Goal: Transaction & Acquisition: Download file/media

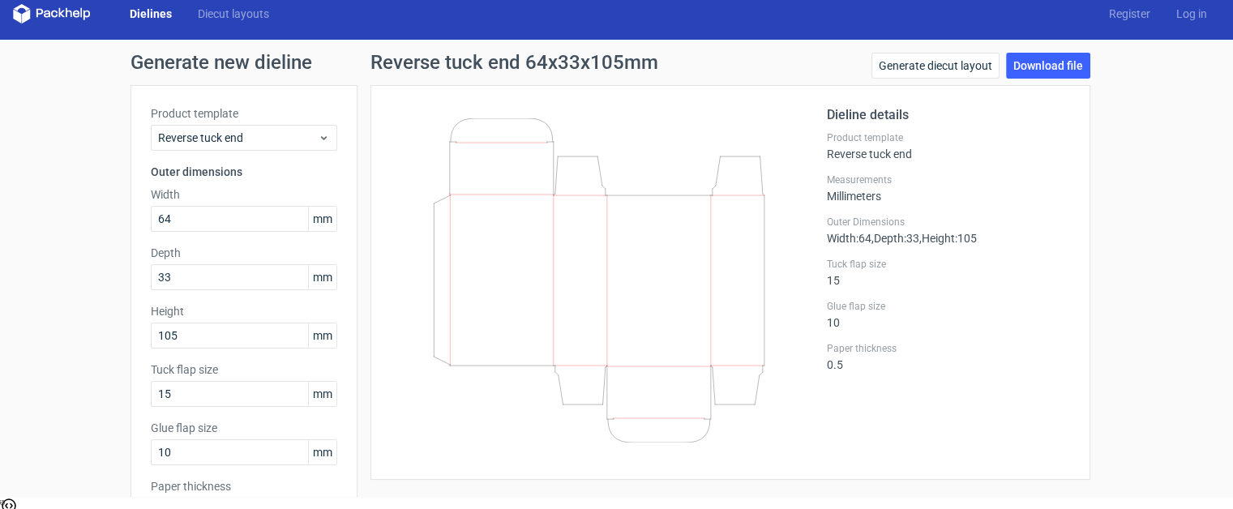
scroll to position [27, 0]
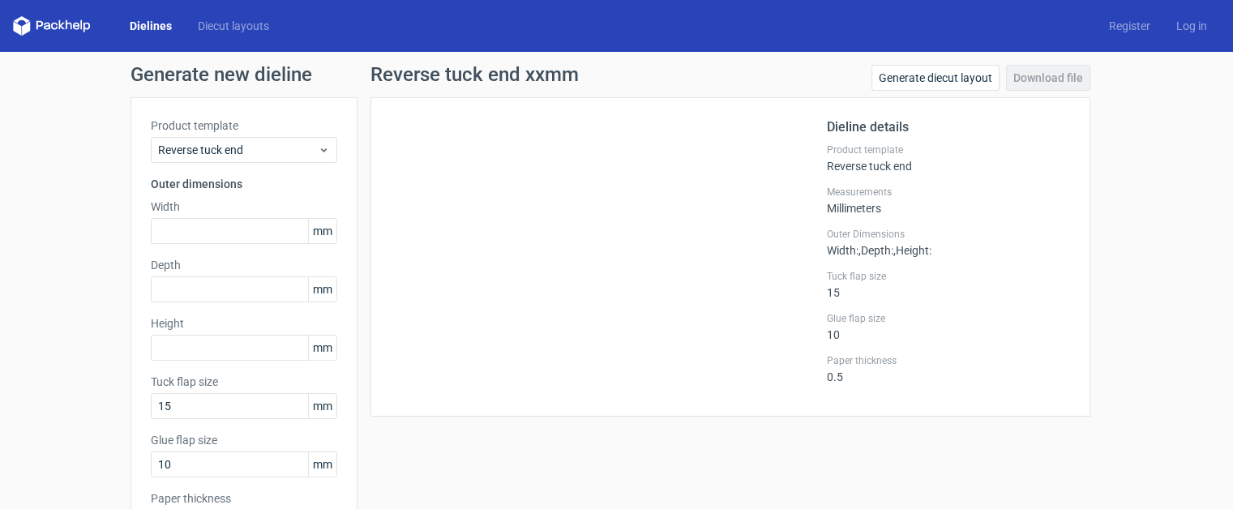
scroll to position [27, 0]
click at [227, 228] on input "text" at bounding box center [244, 231] width 186 height 26
type input "61"
type input "31"
type input "111"
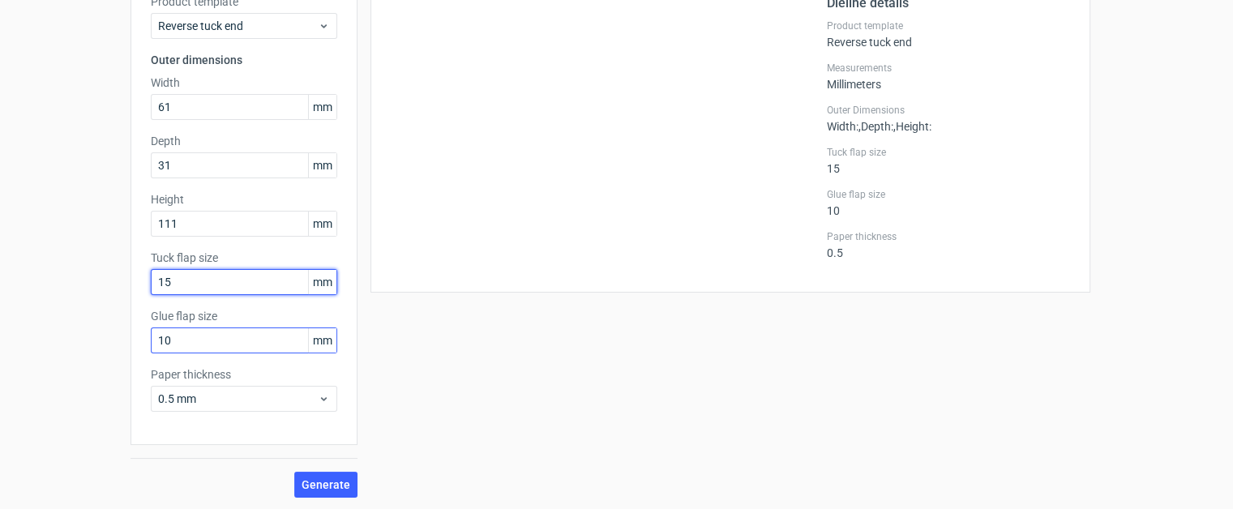
scroll to position [125, 0]
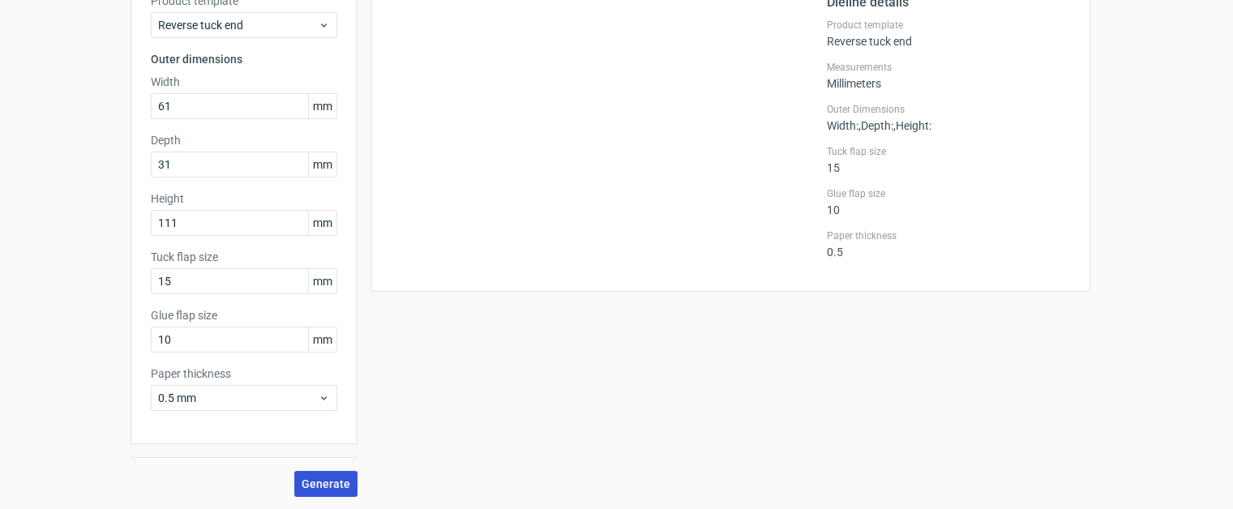
click at [305, 471] on button "Generate" at bounding box center [325, 484] width 63 height 26
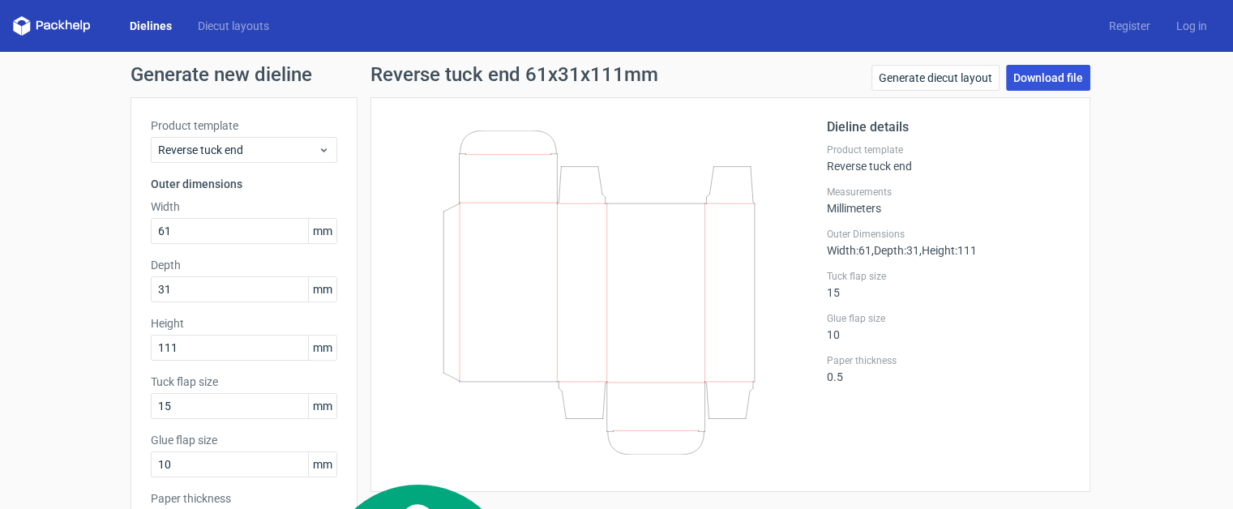
click at [1015, 66] on link "Download file" at bounding box center [1048, 78] width 84 height 26
